Goal: Task Accomplishment & Management: Complete application form

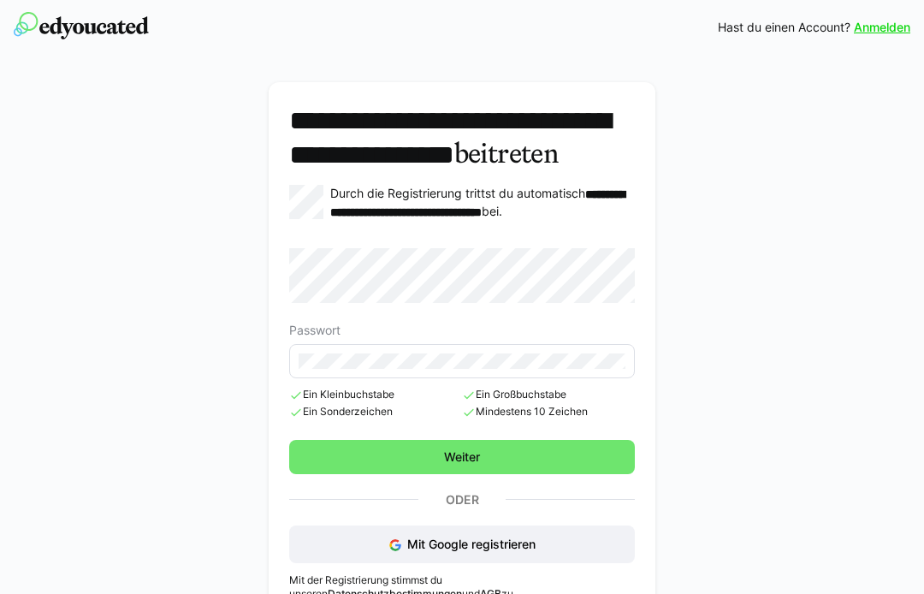
click at [556, 474] on span "Weiter" at bounding box center [462, 457] width 346 height 34
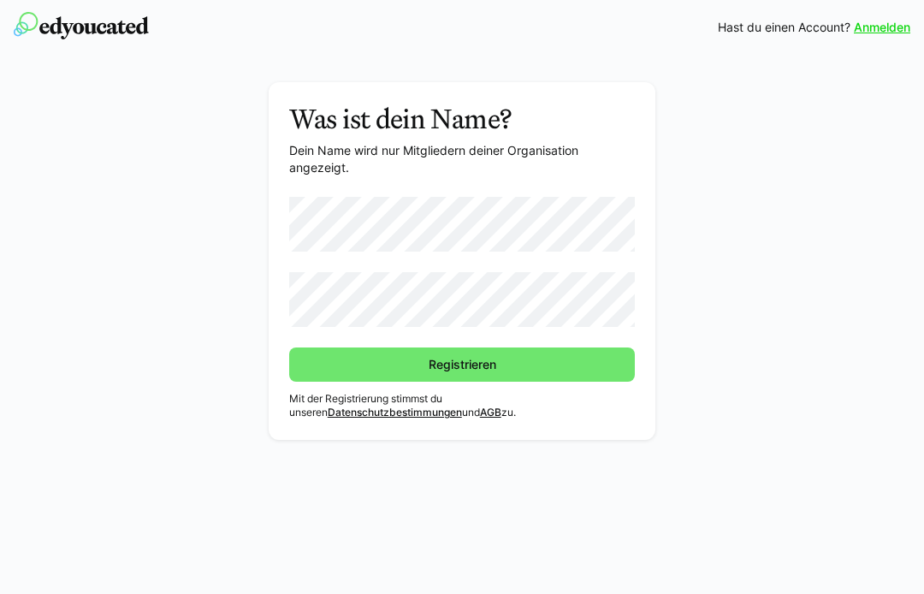
click at [562, 265] on form at bounding box center [462, 262] width 346 height 130
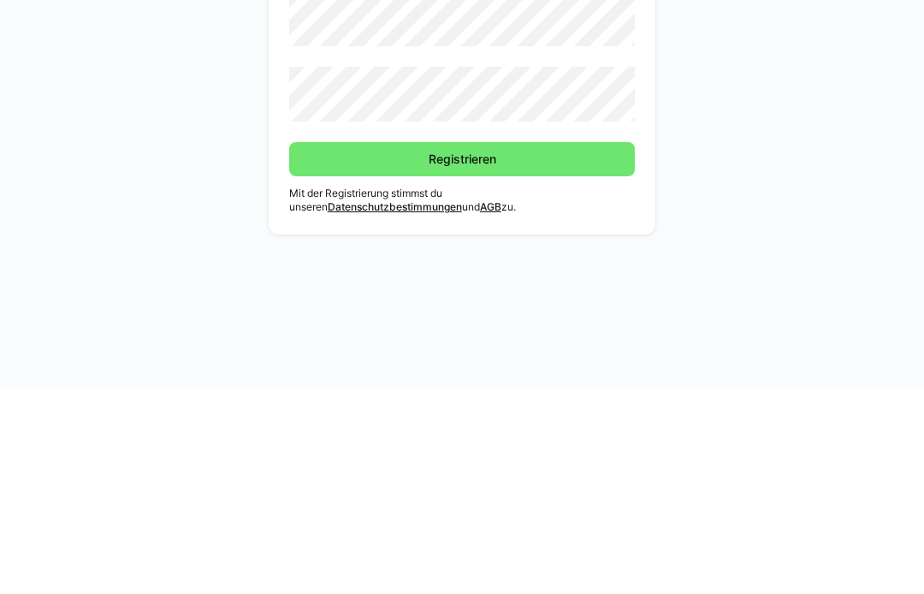
click at [598, 347] on span "Registrieren" at bounding box center [462, 364] width 346 height 34
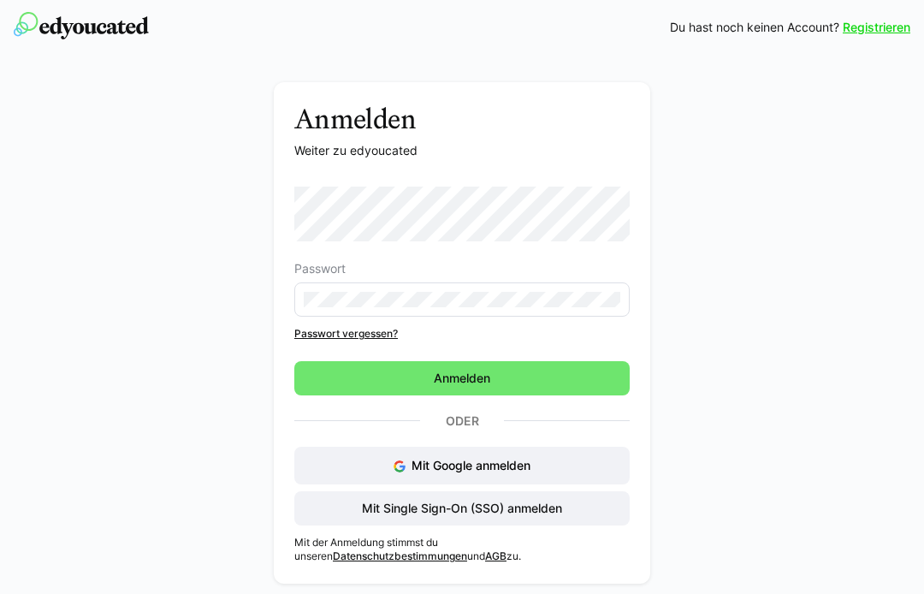
click at [580, 378] on span "Anmelden" at bounding box center [461, 378] width 335 height 34
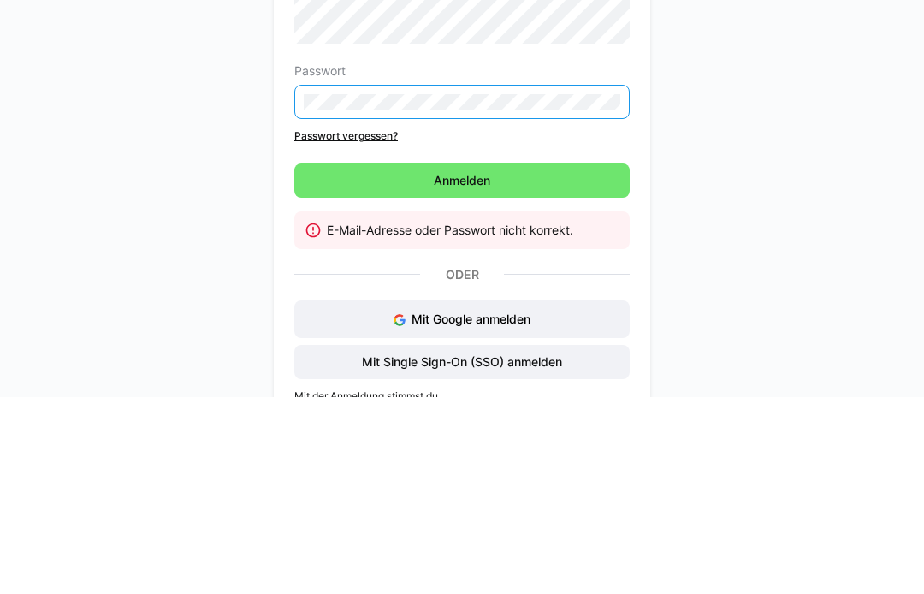
click at [802, 164] on div "Anmelden Weiter zu edyoucated Passwort Passwort vergessen? Anmelden E-Mail-Adre…" at bounding box center [462, 362] width 798 height 561
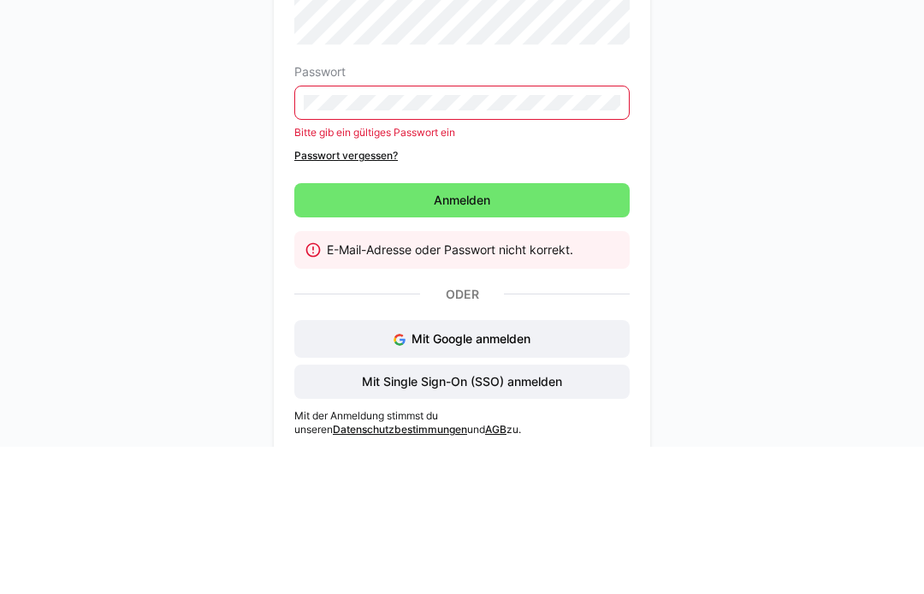
click at [593, 330] on span "Anmelden" at bounding box center [461, 347] width 335 height 34
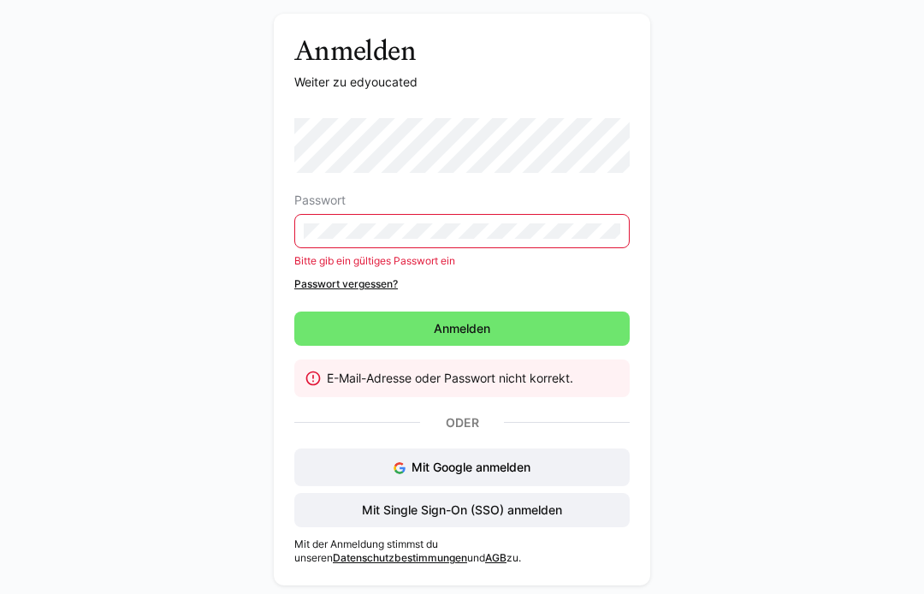
click at [583, 342] on span "Anmelden" at bounding box center [461, 328] width 335 height 34
click at [527, 445] on div "Passwort Bitte gib ein gültiges Passwort ein Passwort vergessen? Anmelden E-Mai…" at bounding box center [461, 322] width 335 height 409
click at [588, 520] on span "Mit Single Sign-On (SSO) anmelden" at bounding box center [461, 510] width 335 height 34
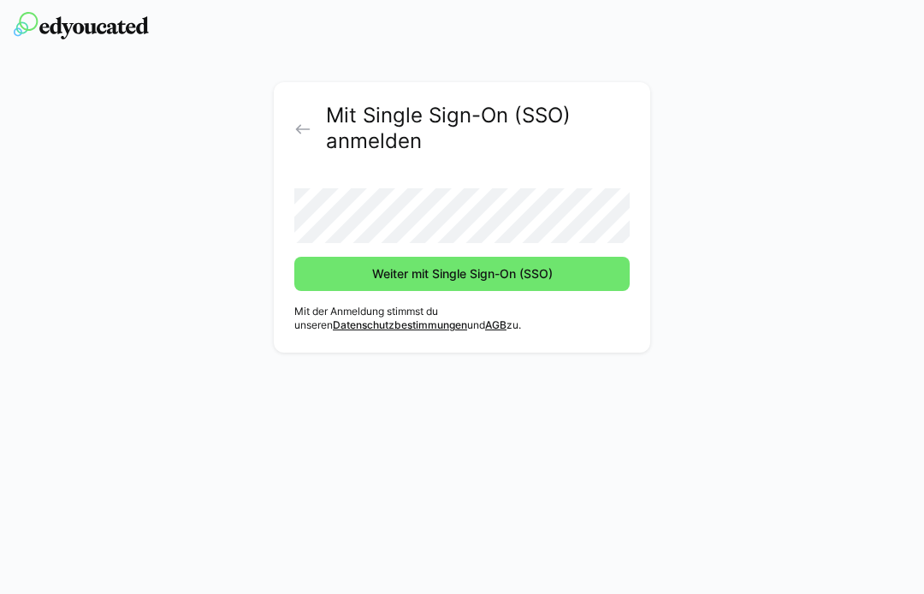
click at [601, 272] on span "Weiter mit Single Sign-On (SSO)" at bounding box center [461, 274] width 335 height 34
